Goal: Find contact information: Find contact information

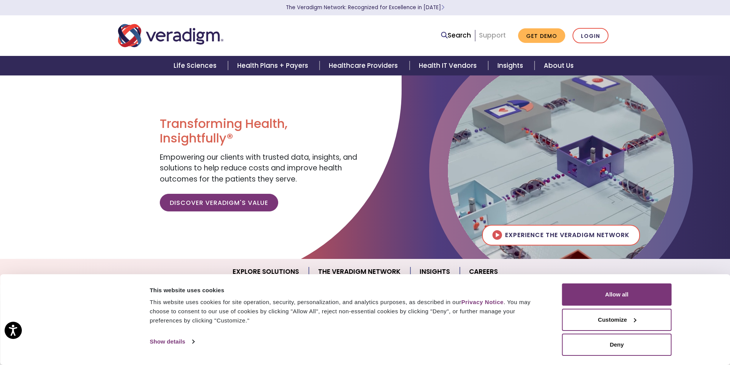
click at [500, 35] on link "Support" at bounding box center [492, 35] width 27 height 9
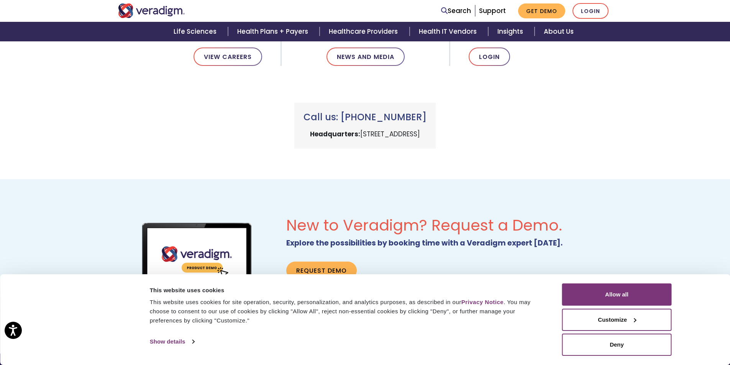
scroll to position [316, 0]
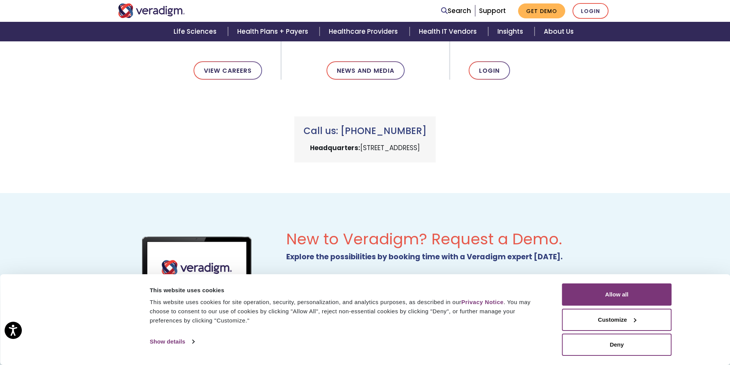
drag, startPoint x: 353, startPoint y: 130, endPoint x: 425, endPoint y: 128, distance: 72.1
click at [425, 128] on h3 "Call us: +1 (800) 877-5678" at bounding box center [365, 131] width 123 height 11
copy h3 "(800) 877-5678"
